Goal: Task Accomplishment & Management: Use online tool/utility

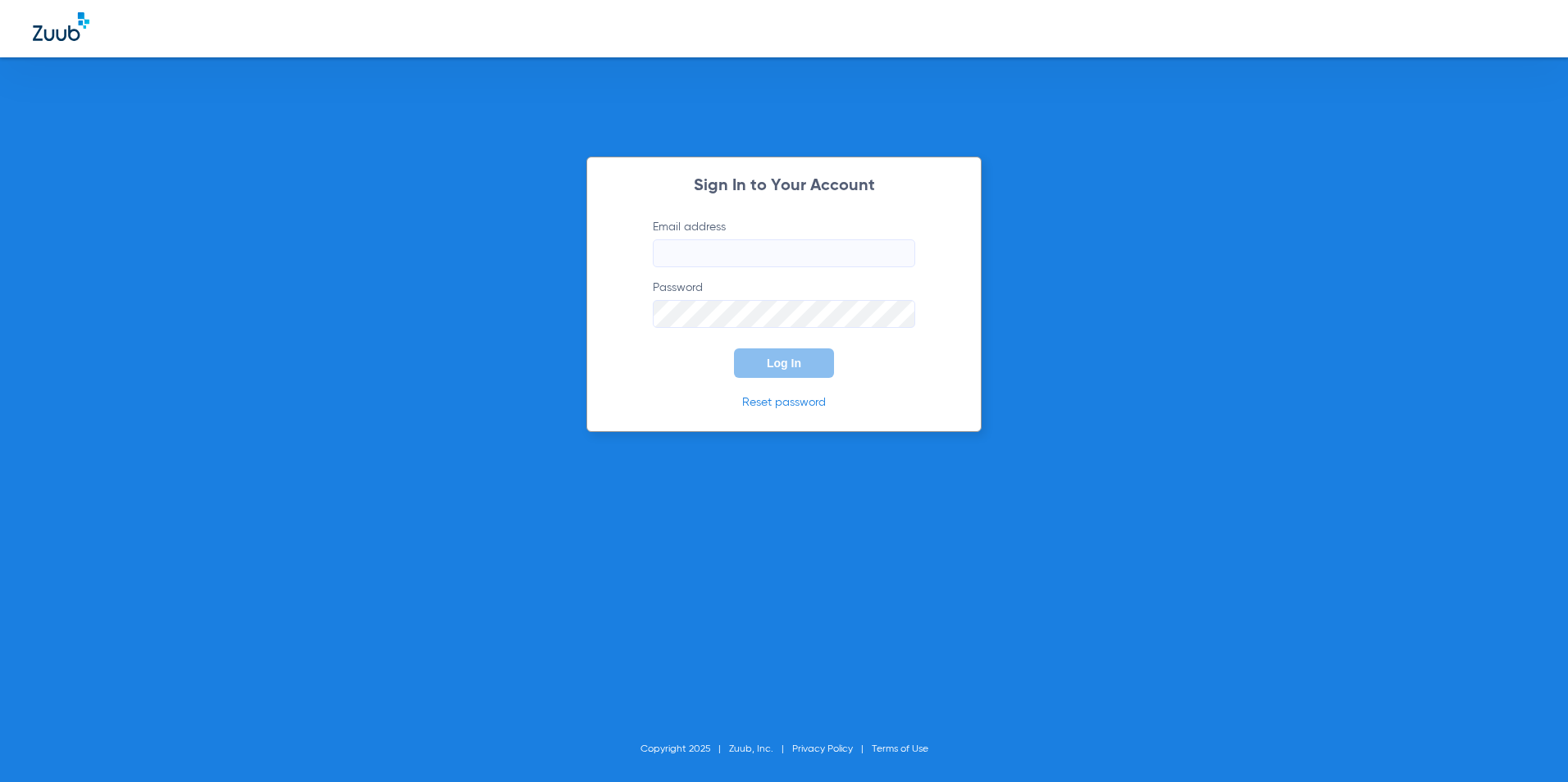
type input "[EMAIL_ADDRESS][DOMAIN_NAME]"
click at [794, 340] on form "Email address [EMAIL_ADDRESS][DOMAIN_NAME] Password Log In" at bounding box center [784, 298] width 312 height 160
click at [802, 369] on button "Log In" at bounding box center [784, 363] width 100 height 30
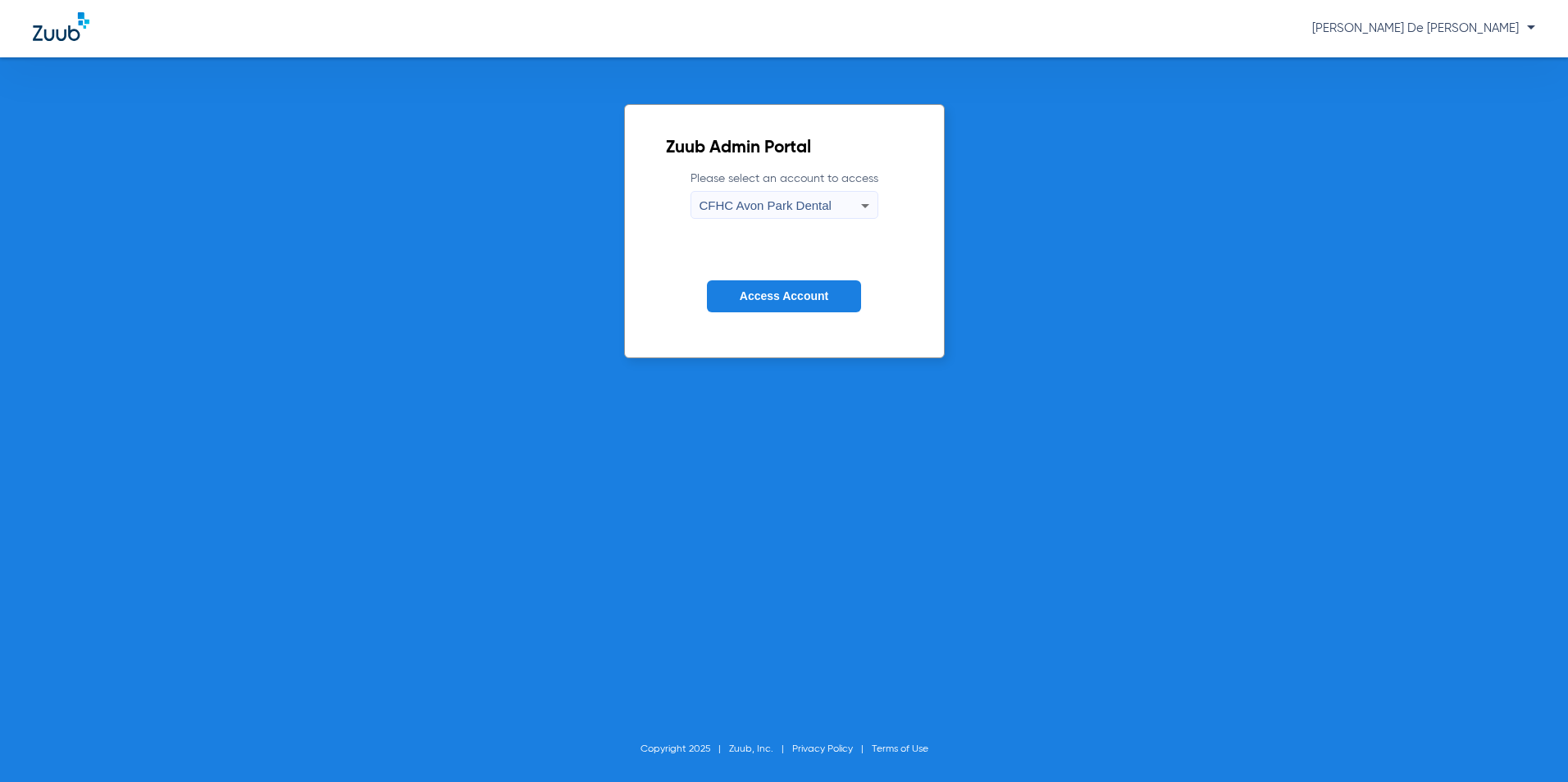
click at [789, 207] on span "CFHC Avon Park Dental" at bounding box center [766, 205] width 132 height 14
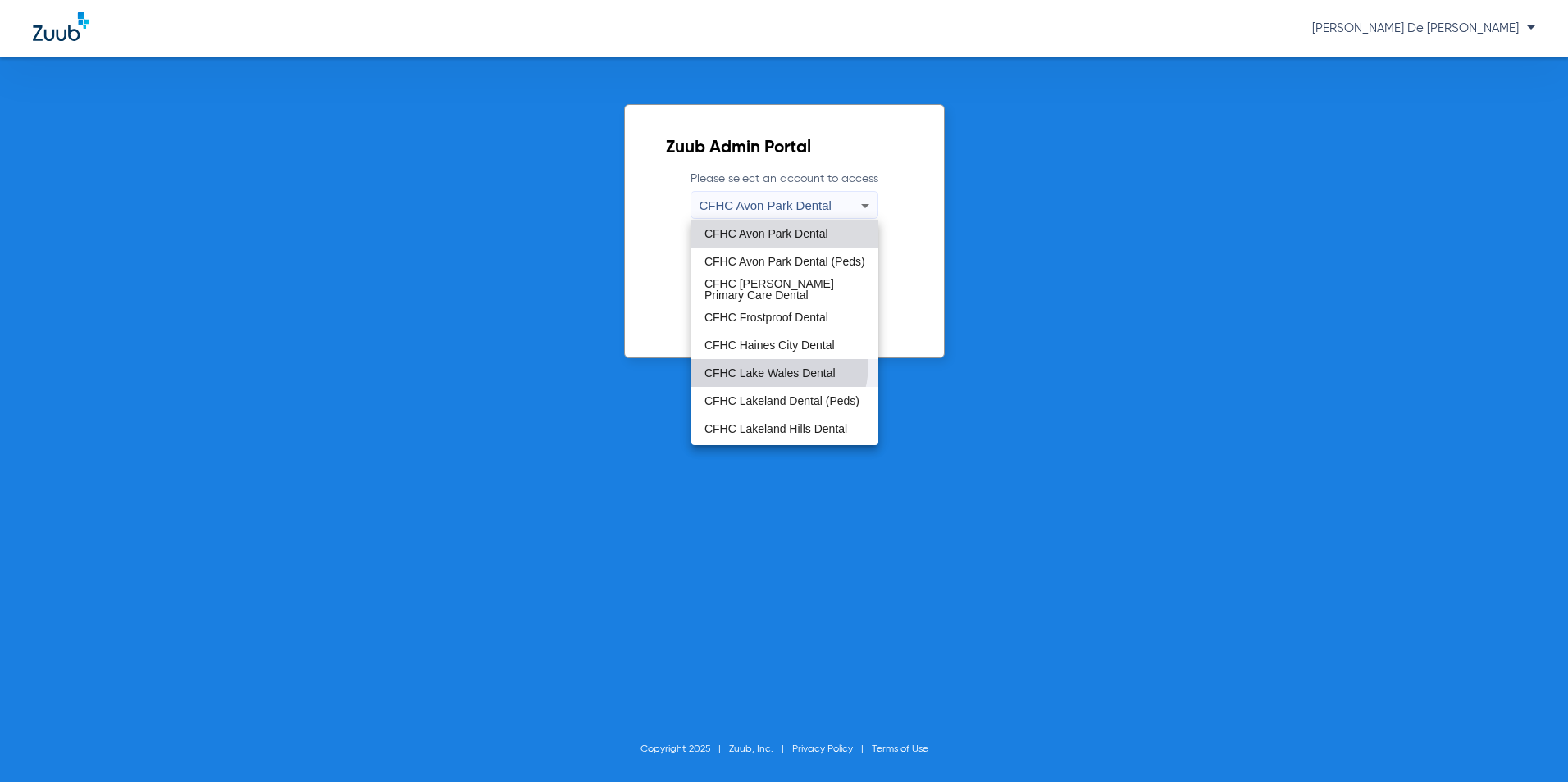
click at [774, 365] on mat-option "CFHC Lake Wales Dental" at bounding box center [785, 373] width 187 height 28
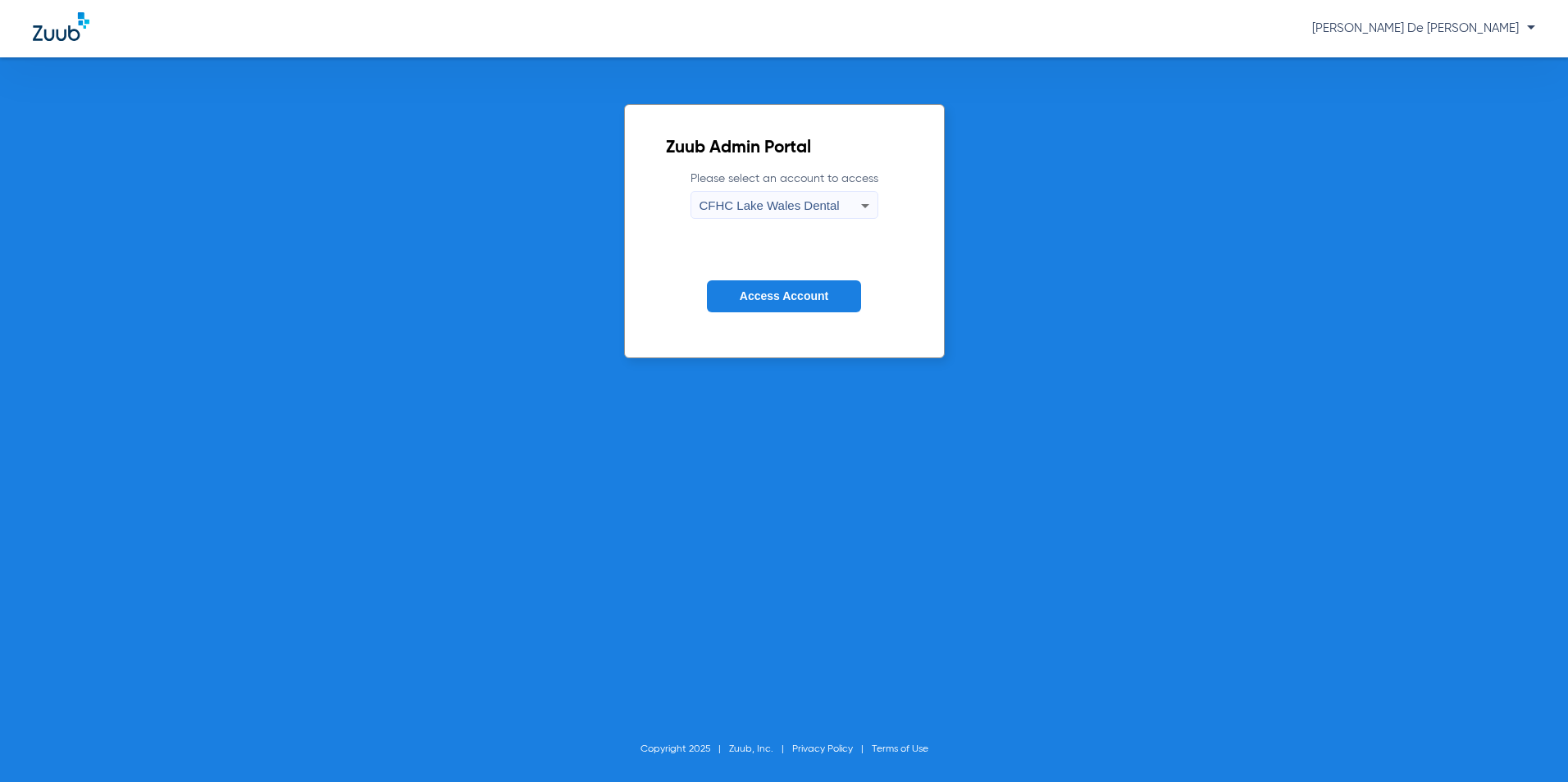
click at [791, 301] on span "Access Account" at bounding box center [784, 296] width 89 height 13
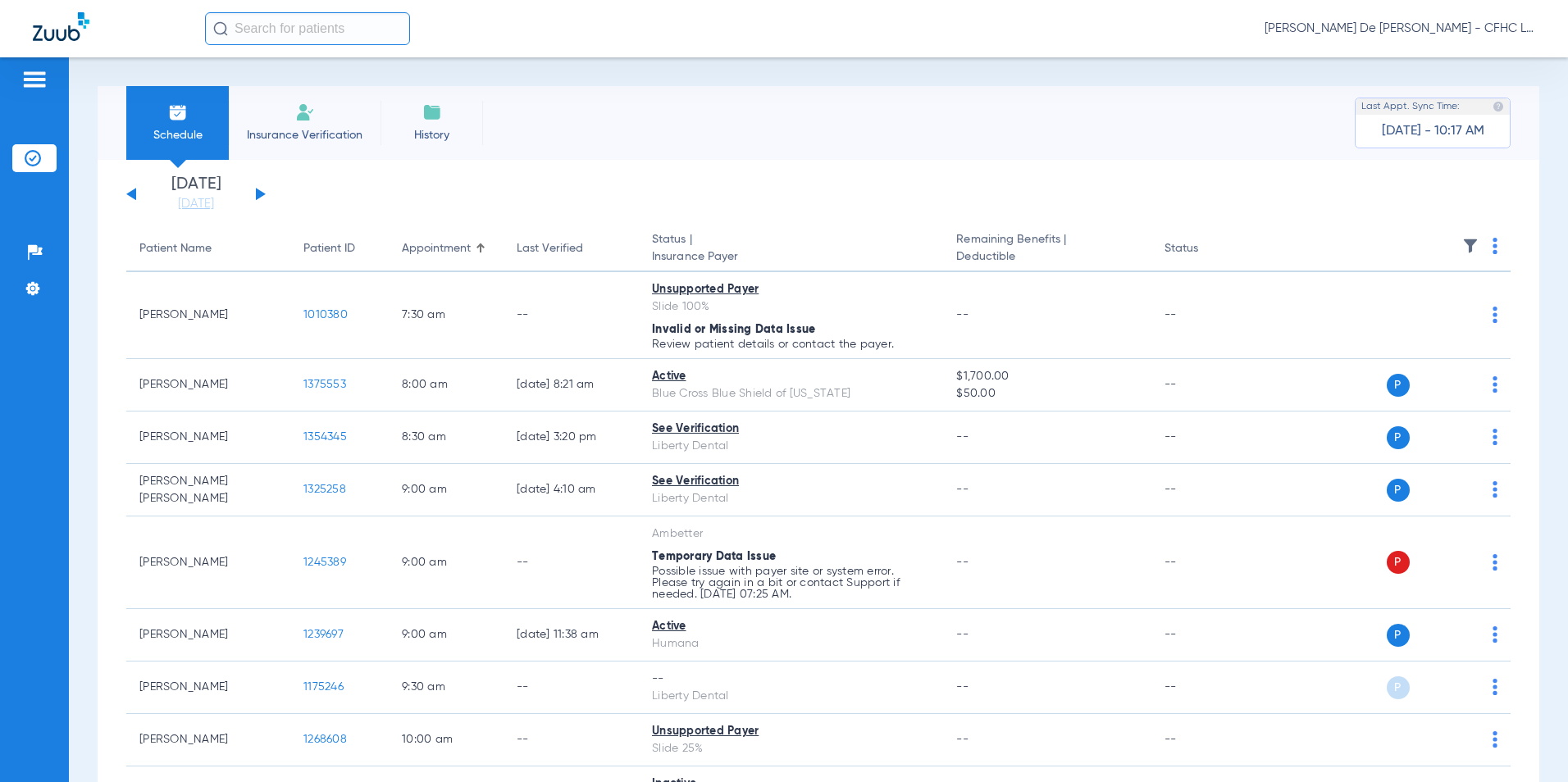
click at [300, 141] on span "Insurance Verification" at bounding box center [304, 136] width 127 height 17
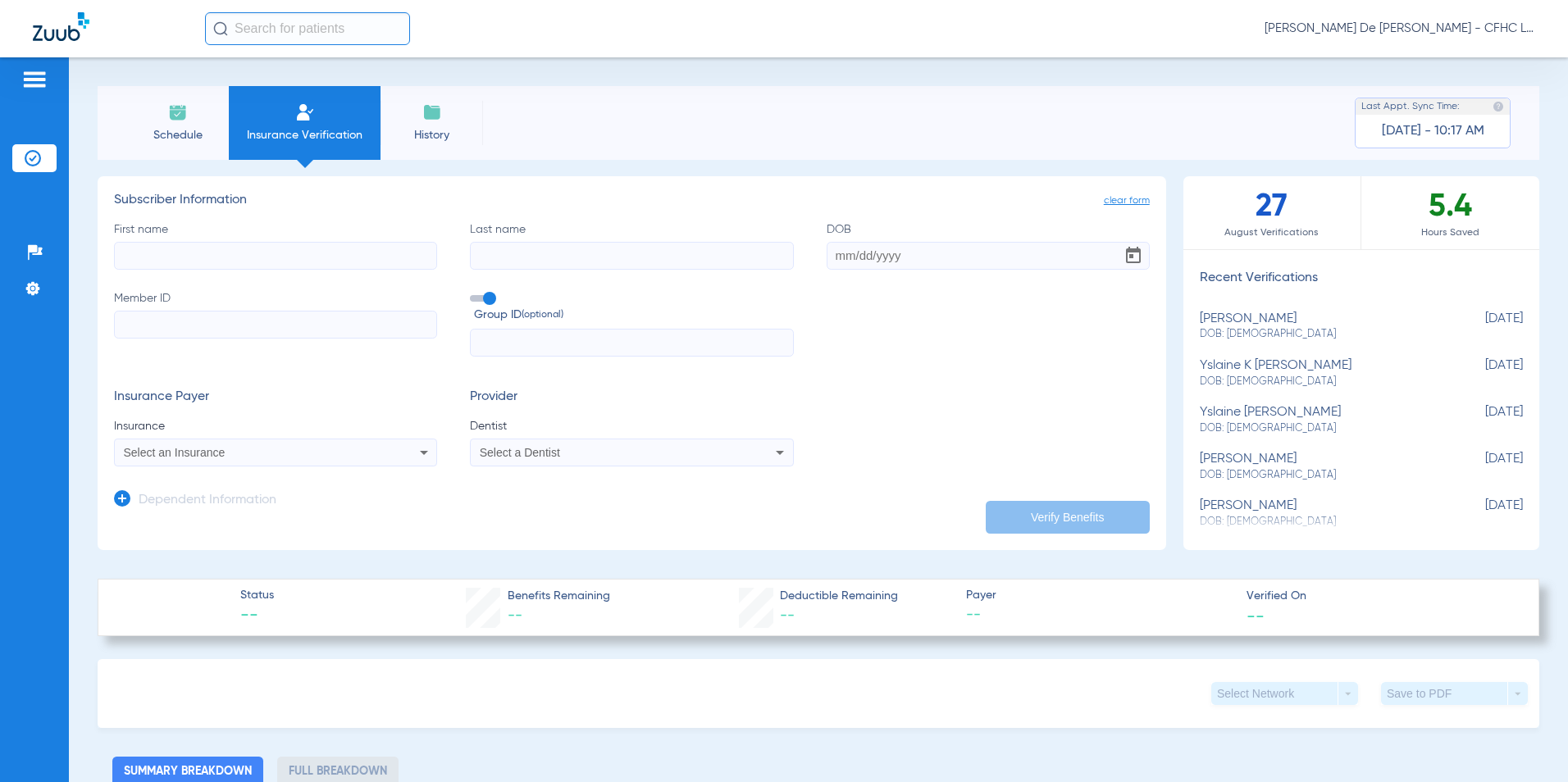
click at [232, 447] on div "Select an Insurance" at bounding box center [245, 453] width 244 height 11
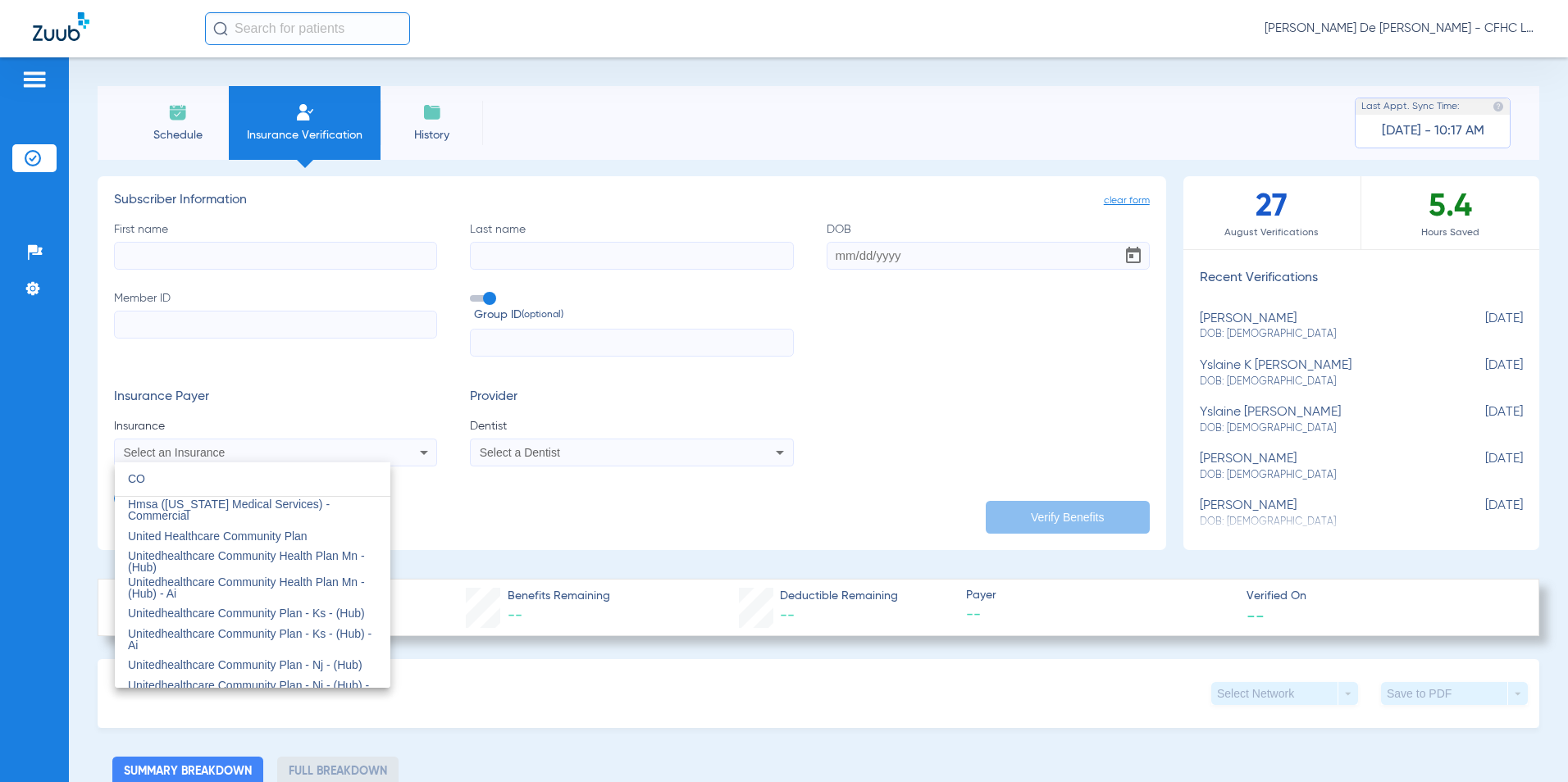
type input "C"
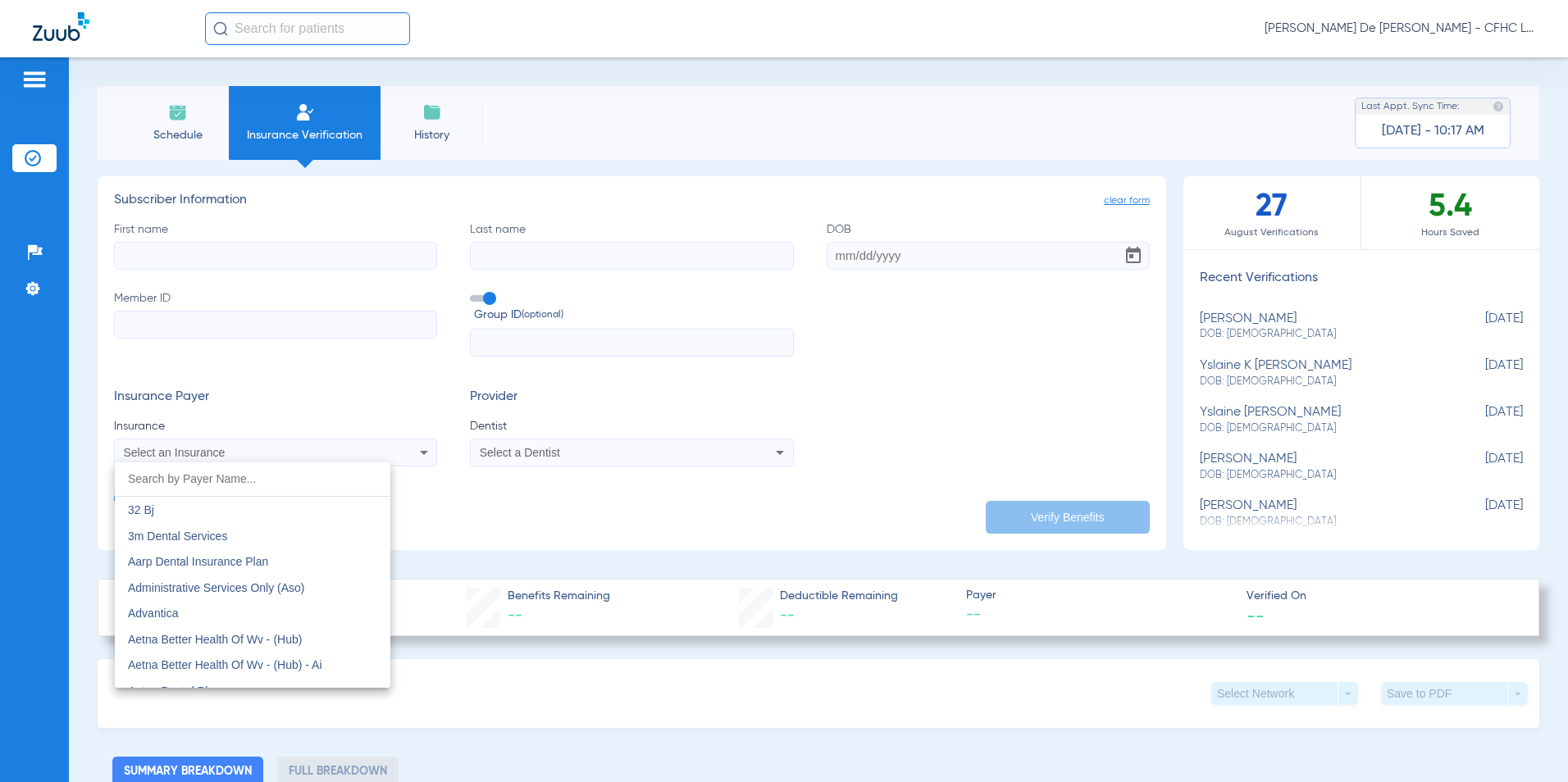
click at [370, 396] on div at bounding box center [784, 391] width 1568 height 782
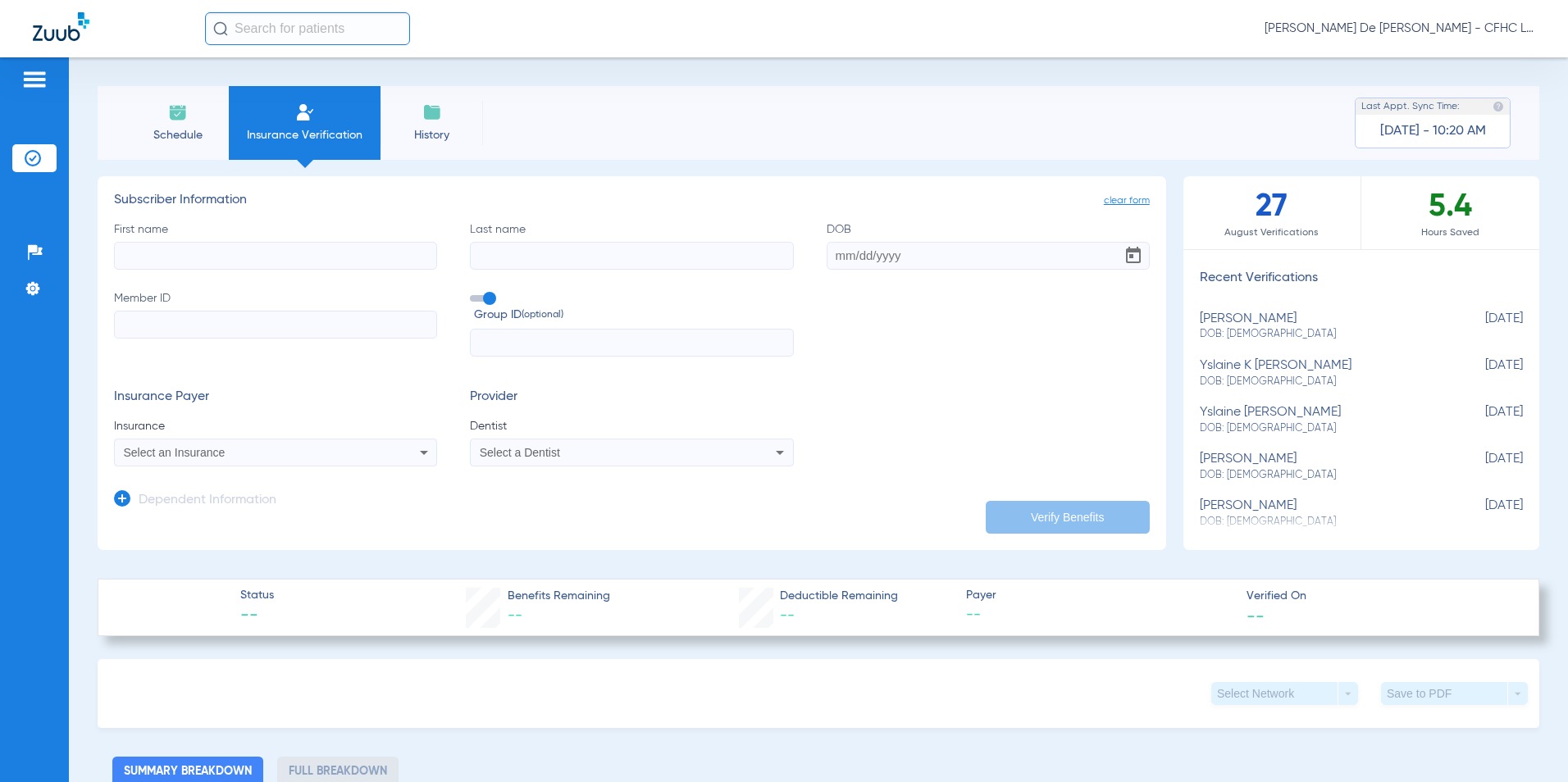
drag, startPoint x: 160, startPoint y: 148, endPoint x: 194, endPoint y: 148, distance: 34.0
click at [160, 148] on li "Schedule" at bounding box center [177, 123] width 102 height 74
